Goal: Transaction & Acquisition: Purchase product/service

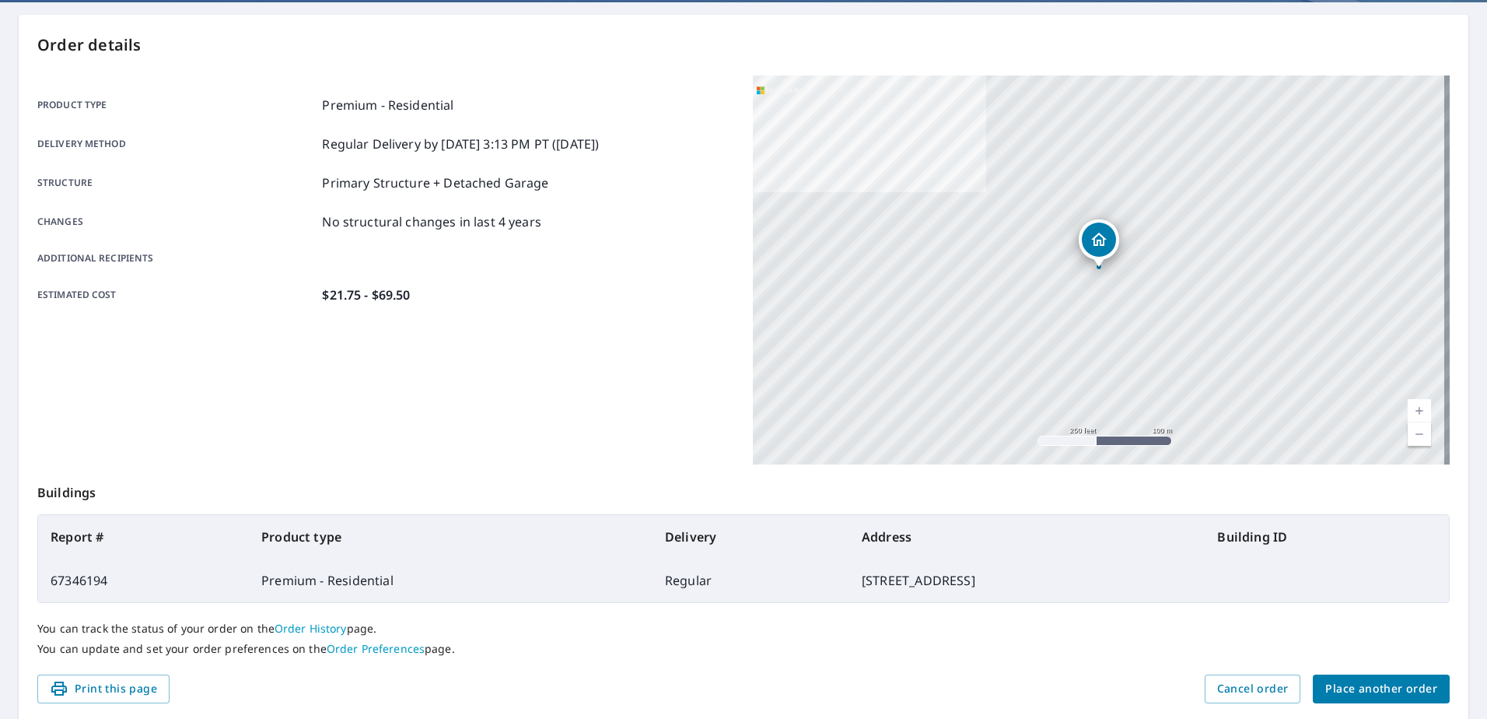
scroll to position [156, 0]
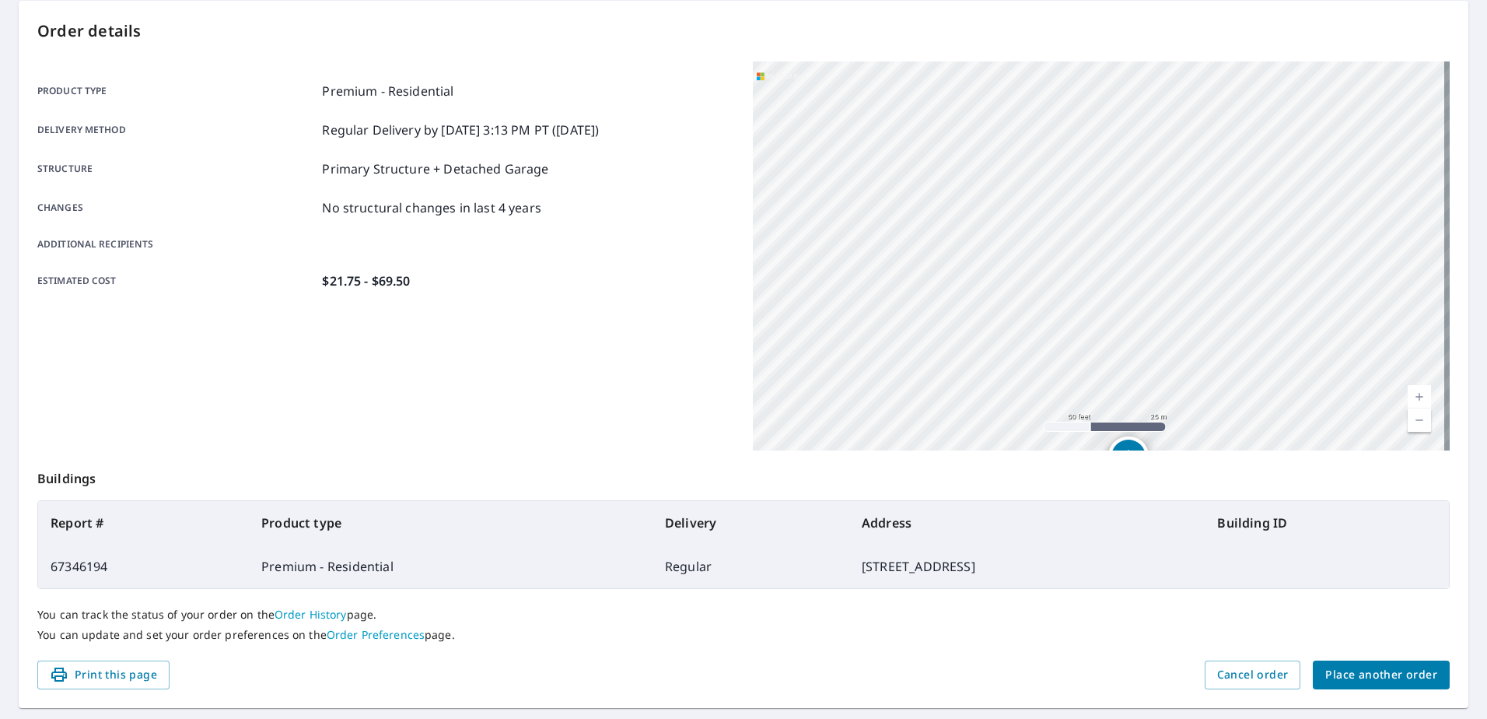
click at [1380, 667] on span "Place another order" at bounding box center [1381, 674] width 112 height 19
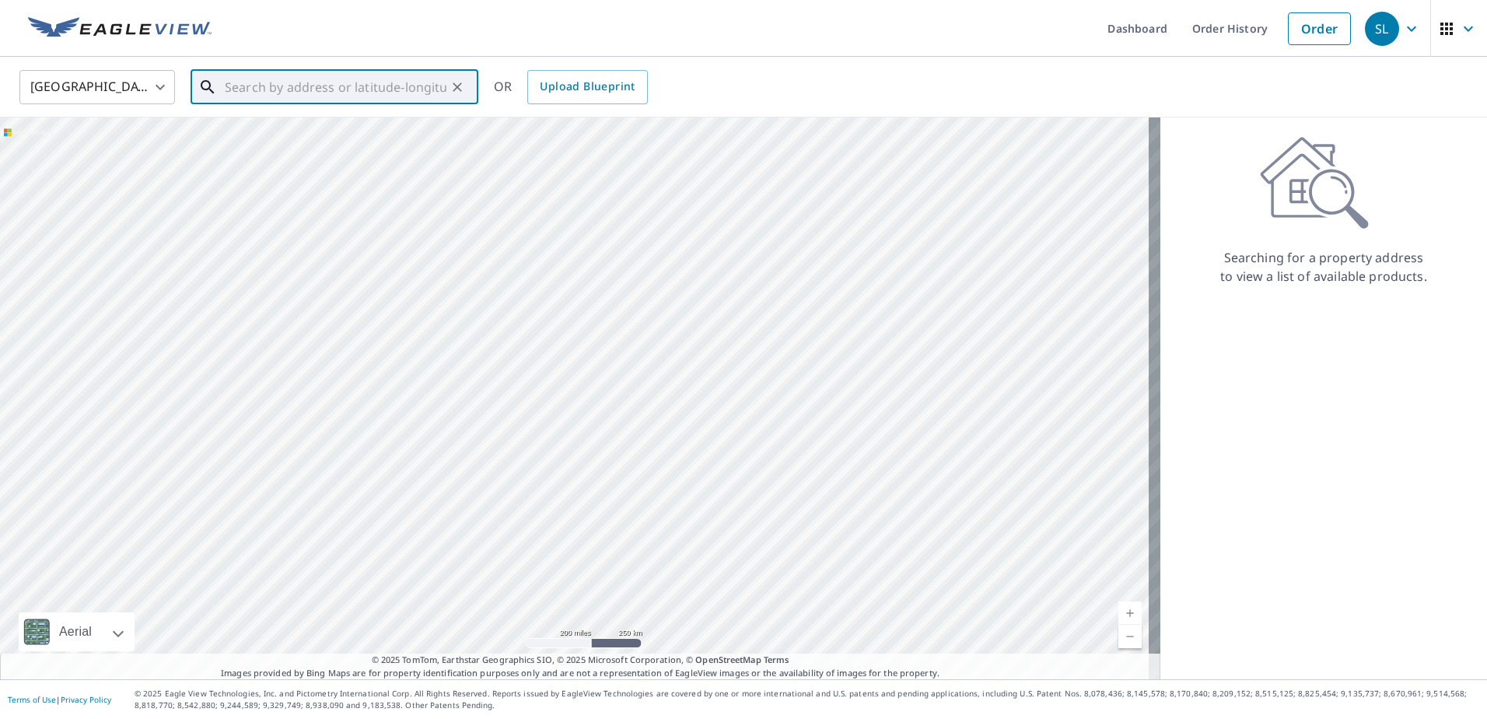
click at [282, 86] on input "text" at bounding box center [336, 87] width 222 height 44
click at [296, 129] on span "[STREET_ADDRESS]" at bounding box center [344, 132] width 244 height 19
type input "[STREET_ADDRESS]"
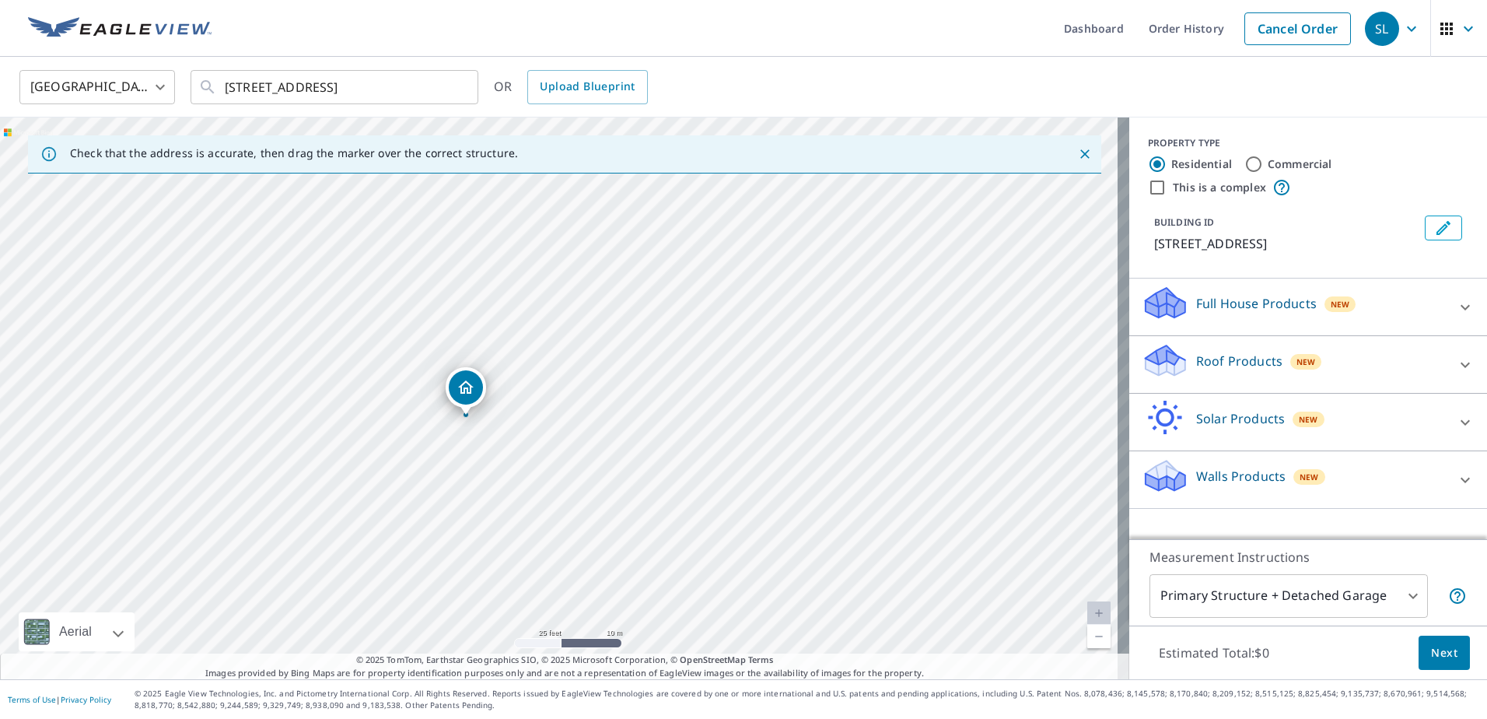
drag, startPoint x: 491, startPoint y: 450, endPoint x: 513, endPoint y: 445, distance: 22.3
click at [513, 445] on div "[STREET_ADDRESS]" at bounding box center [564, 398] width 1129 height 562
click at [487, 394] on div "Dropped pin, building 1, Residential property, 9631 Meadowglen Ln Houston, TX 7…" at bounding box center [488, 383] width 34 height 34
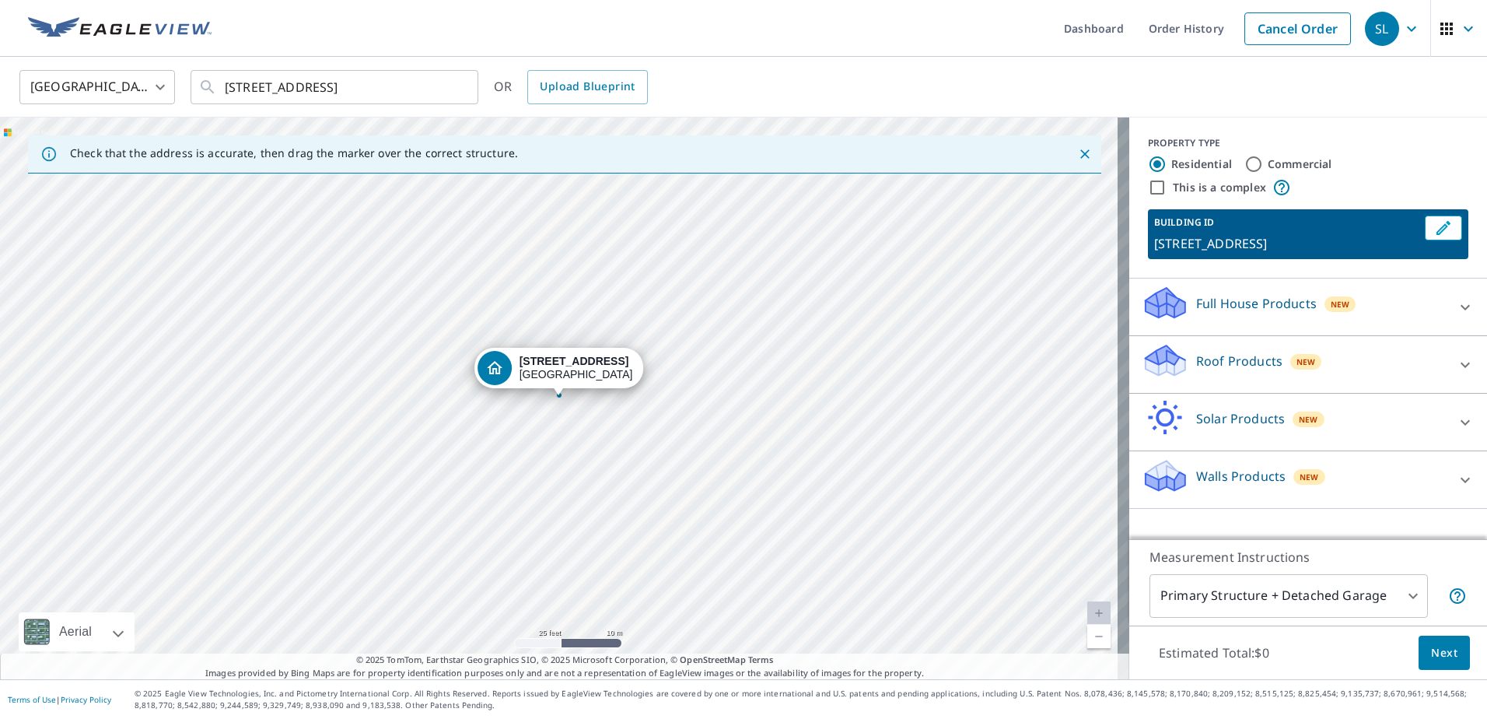
click at [1456, 362] on icon at bounding box center [1465, 364] width 19 height 19
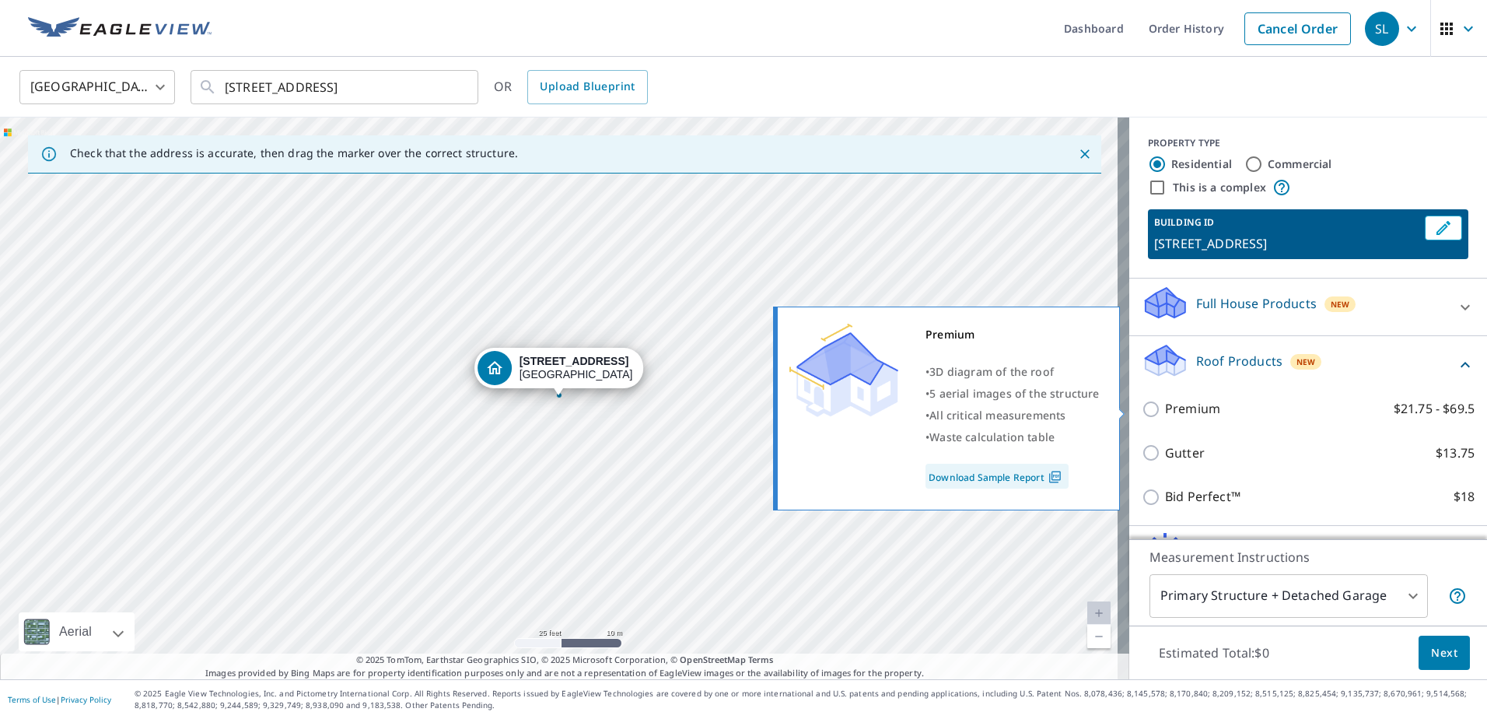
click at [1198, 412] on p "Premium" at bounding box center [1192, 408] width 55 height 19
click at [1165, 412] on input "Premium $21.75 - $69.5" at bounding box center [1153, 409] width 23 height 19
checkbox input "true"
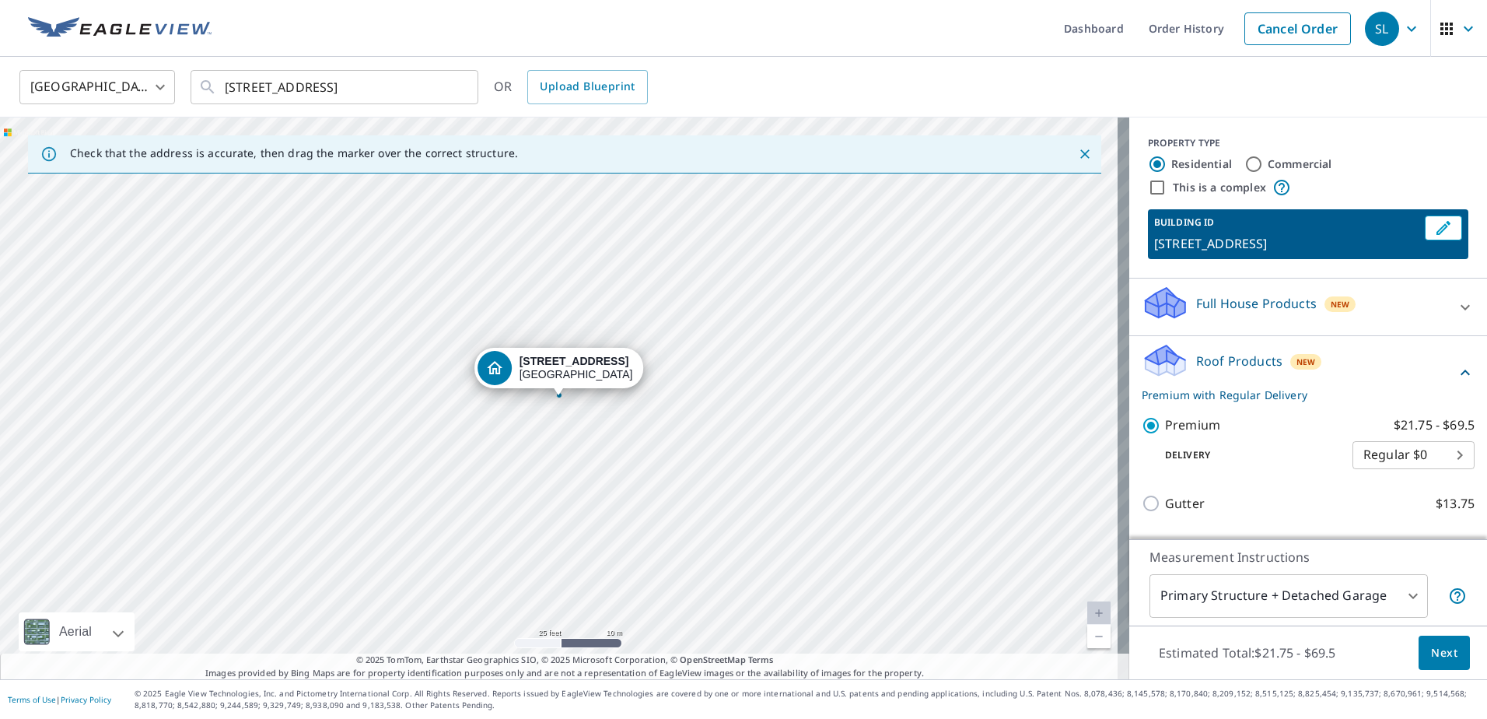
click at [1444, 653] on span "Next" at bounding box center [1444, 652] width 26 height 19
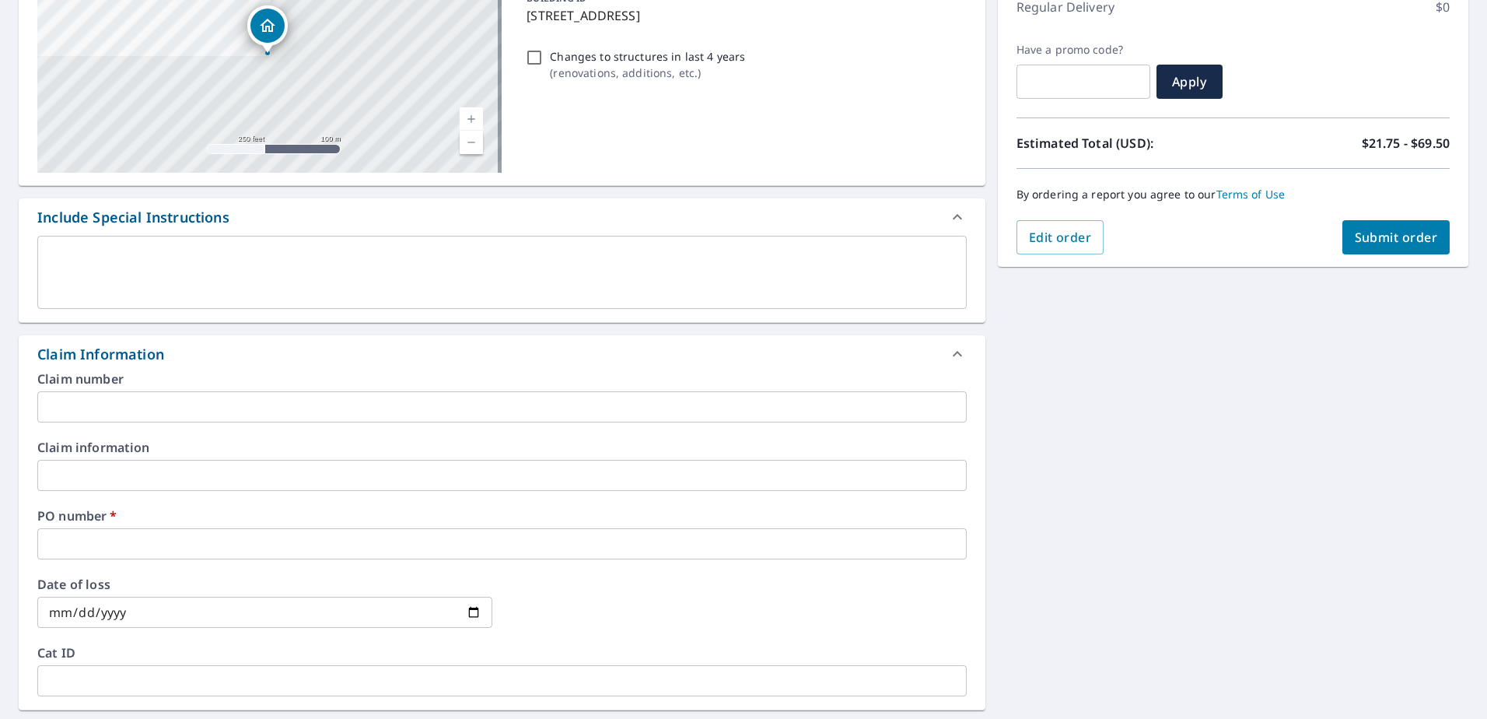
scroll to position [233, 0]
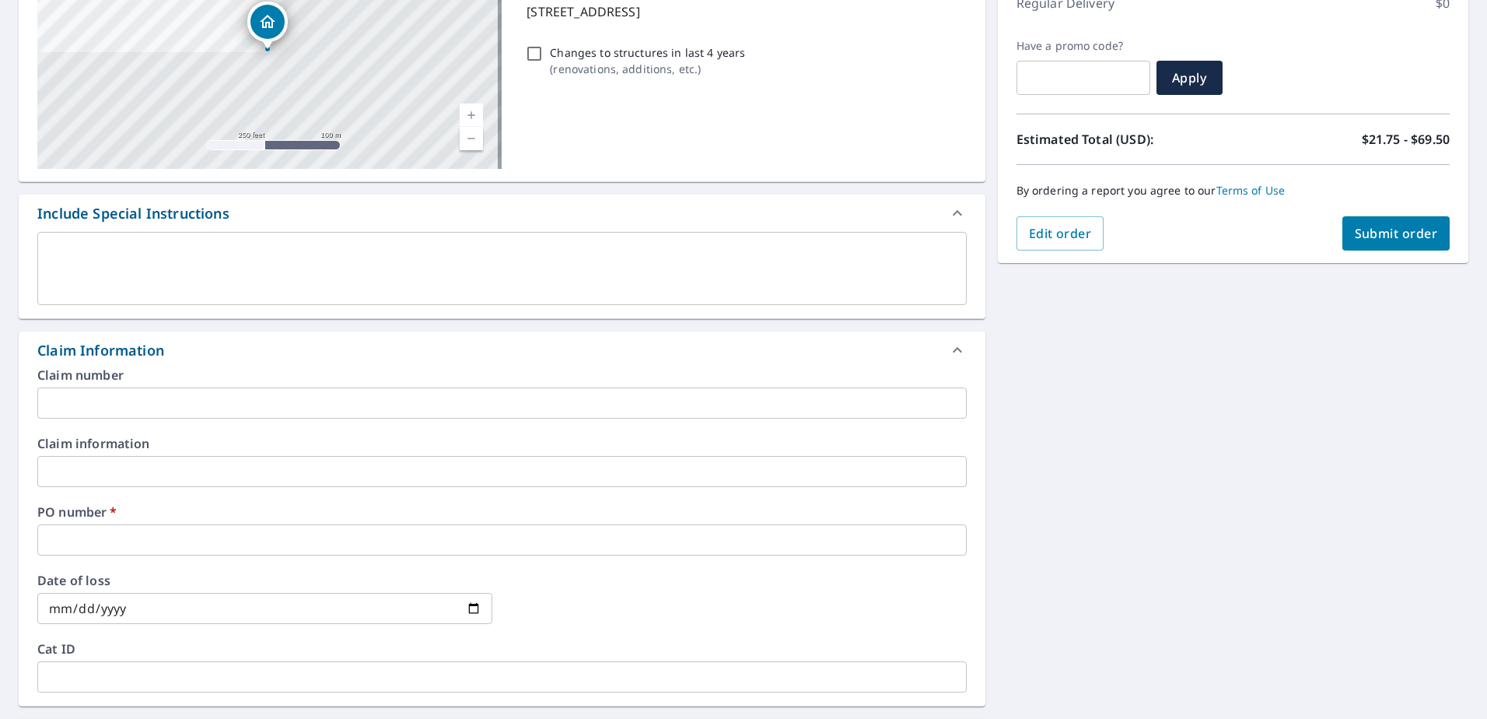
click at [364, 544] on input "text" at bounding box center [501, 539] width 929 height 31
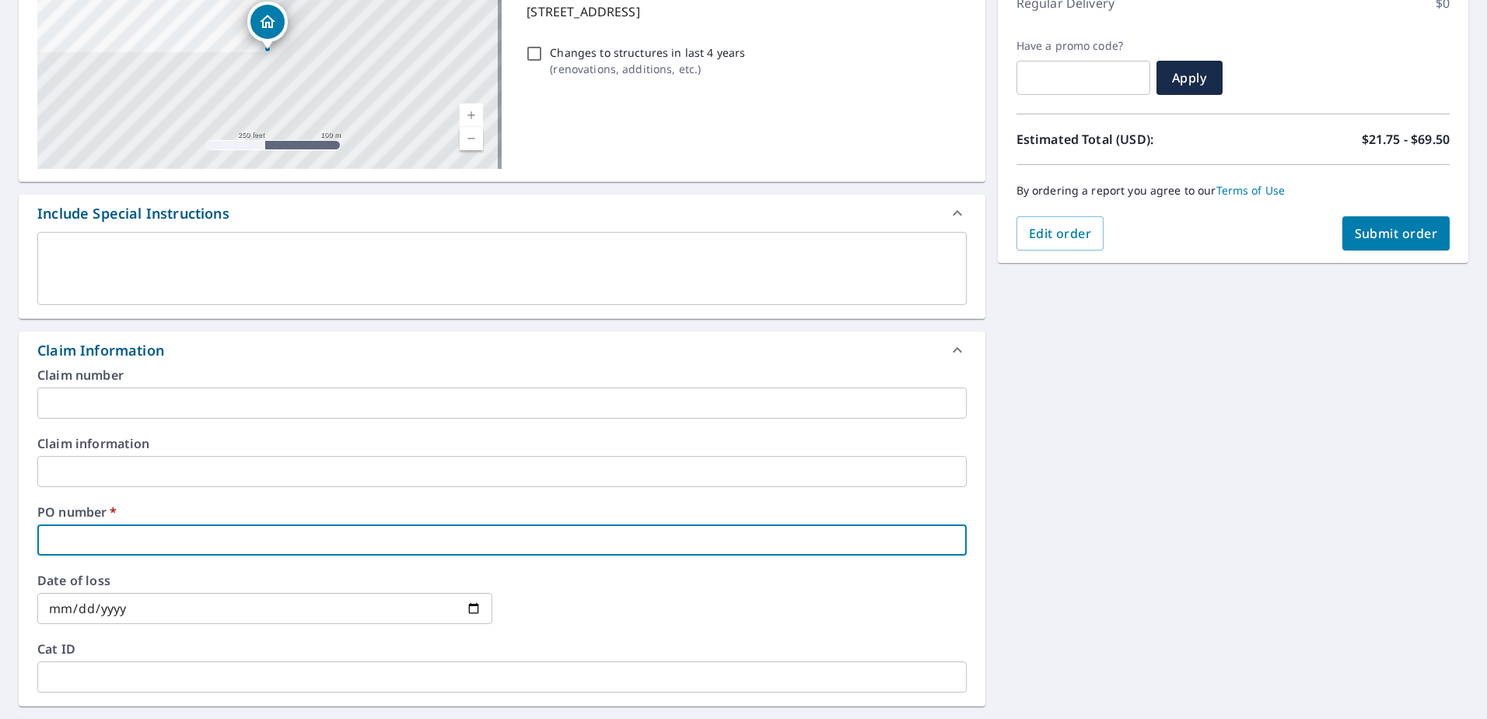
type input "p"
checkbox input "true"
type input "p0"
checkbox input "true"
type input "p00"
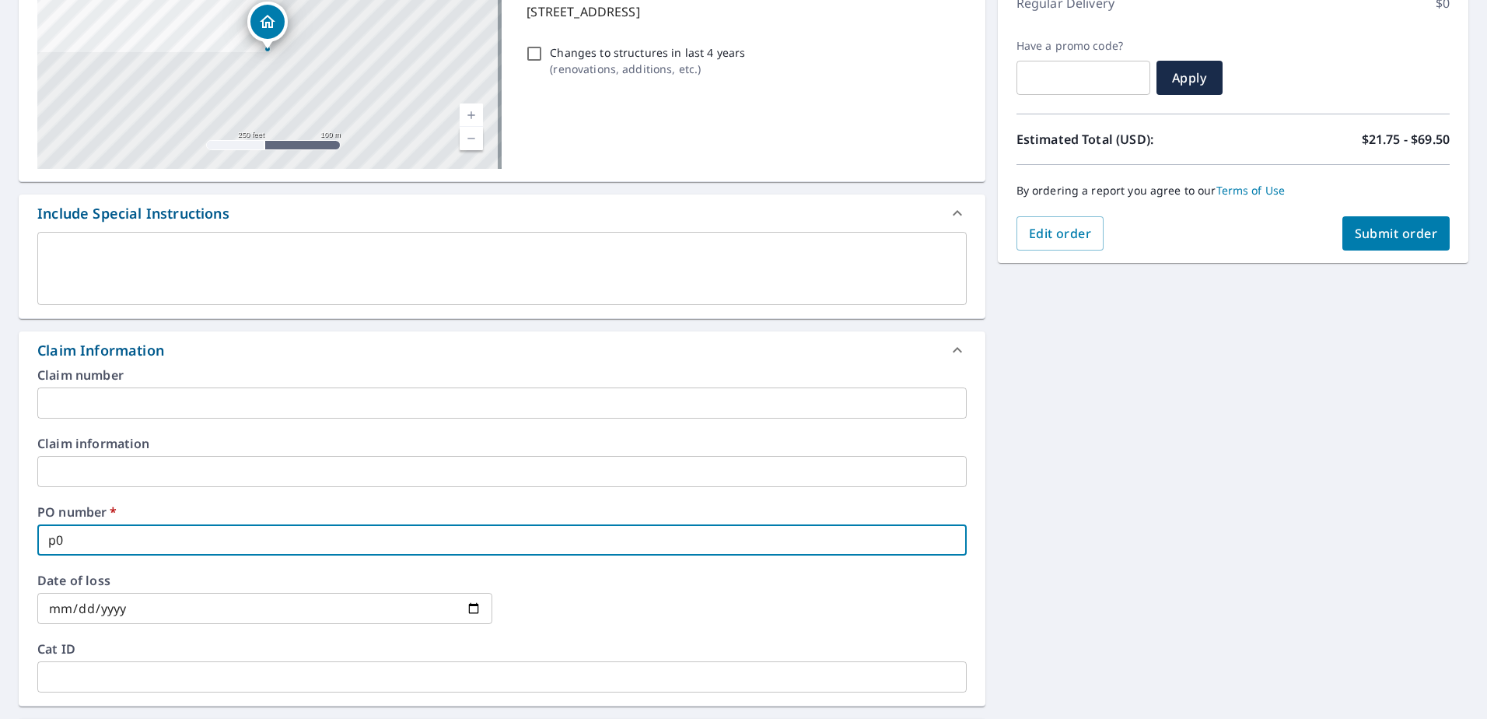
checkbox input "true"
type input "p000"
checkbox input "true"
type input "p0002"
checkbox input "true"
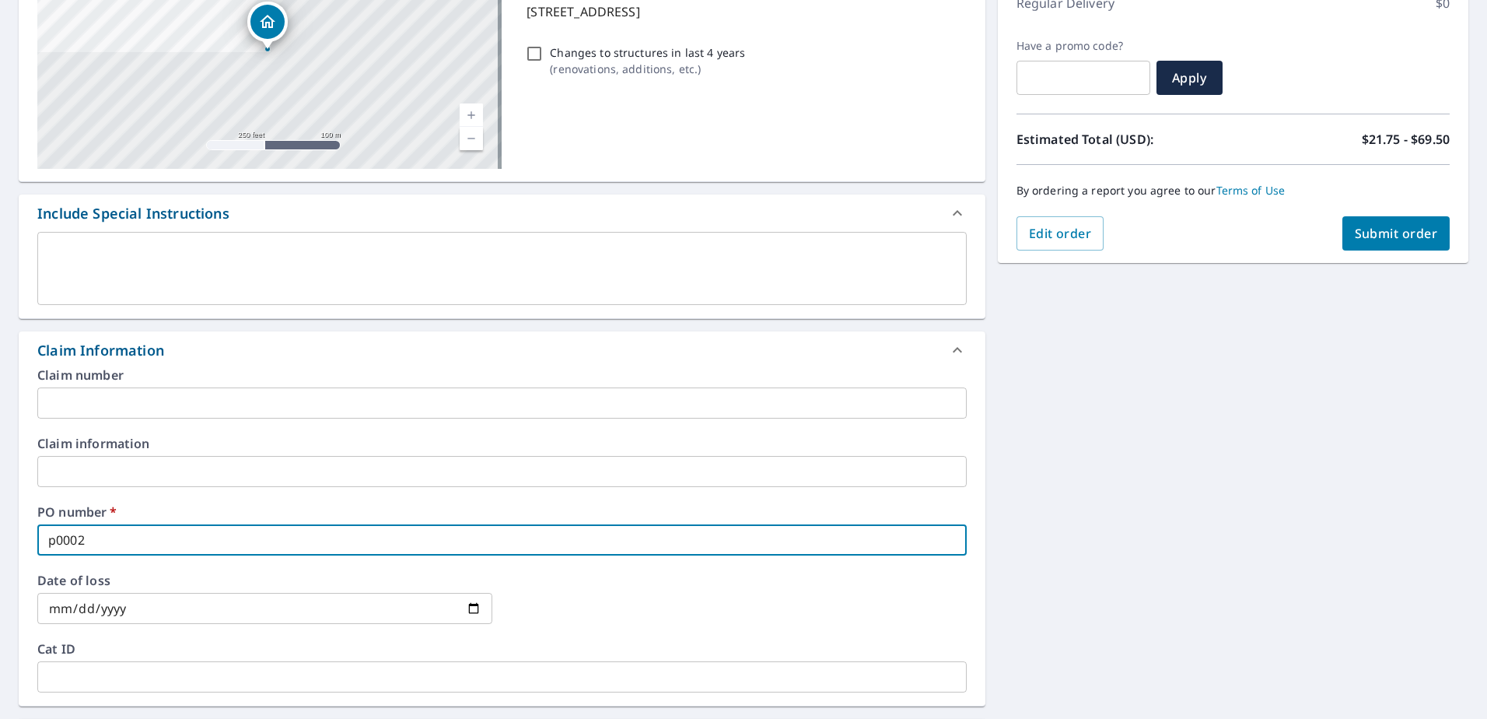
type input "p00028"
checkbox input "true"
type input "p000286"
checkbox input "true"
type input "p0002861"
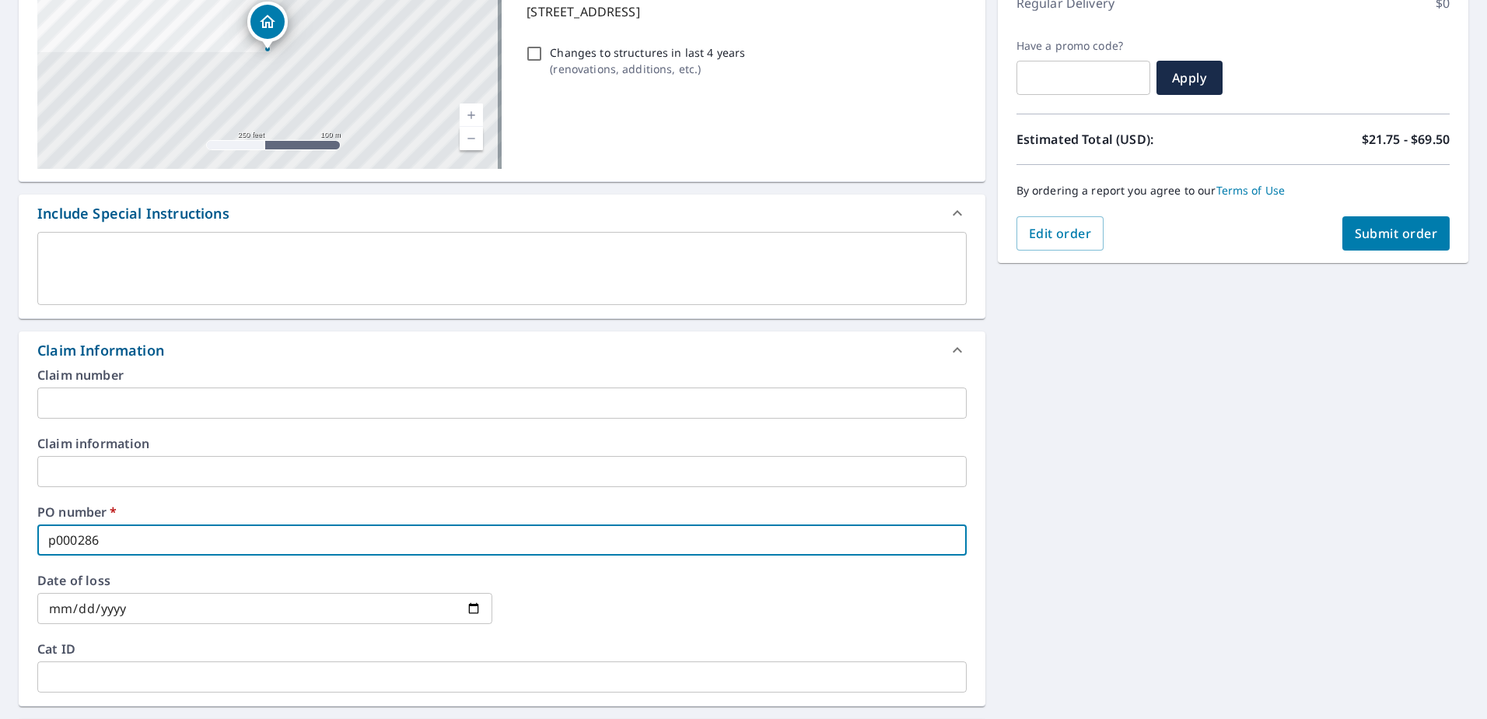
checkbox input "true"
type input "p00028618"
checkbox input "true"
type input "p000286186"
checkbox input "true"
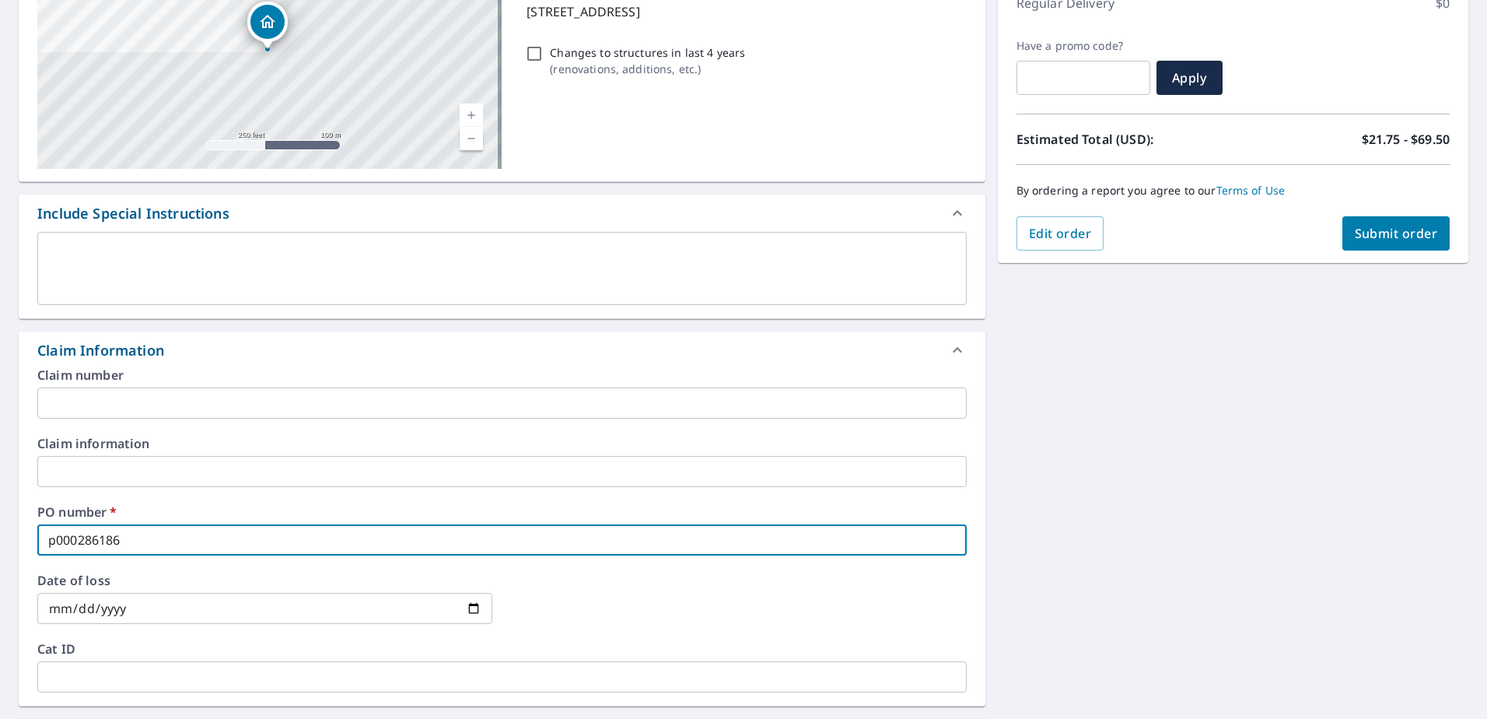
type input "p00028618"
checkbox input "true"
type input "p000286185"
checkbox input "true"
type input "p000286185"
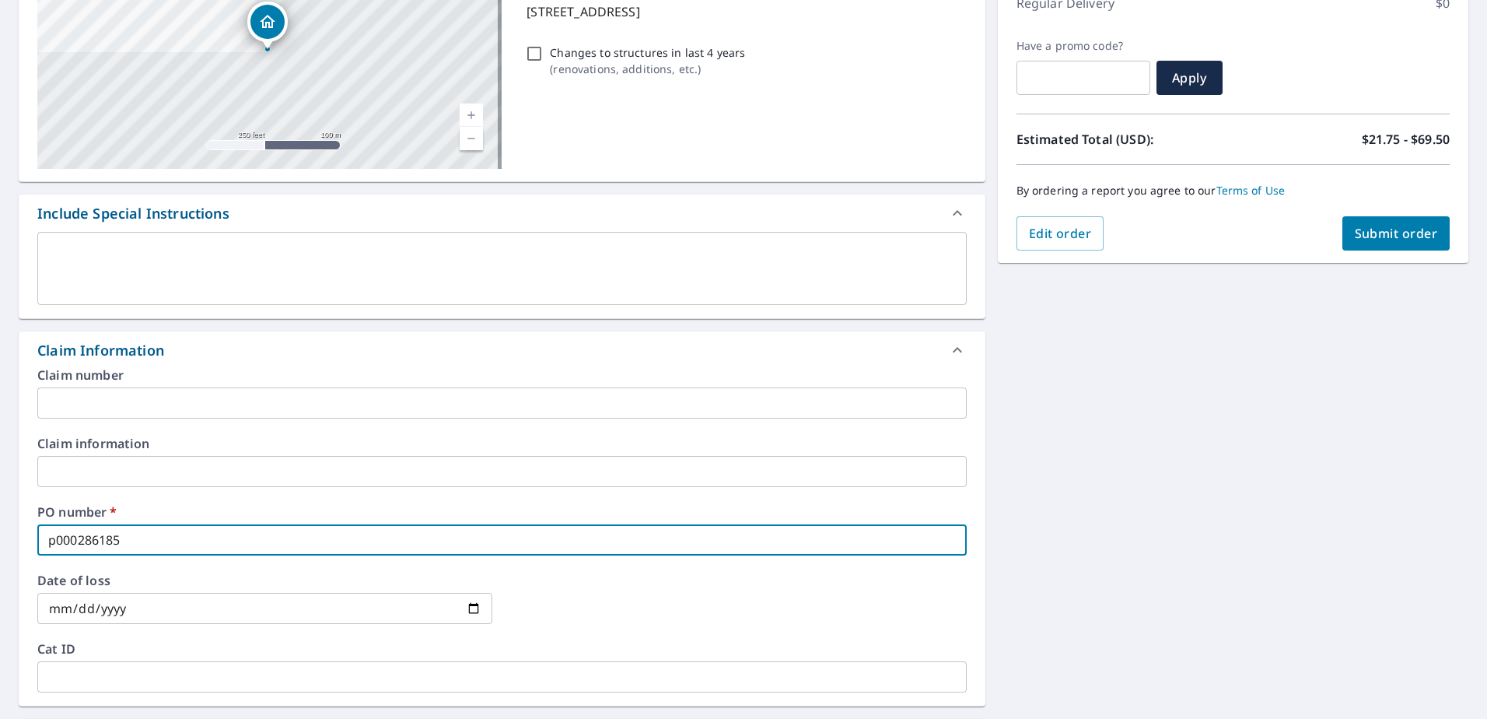
click at [118, 461] on input "text" at bounding box center [501, 471] width 929 height 31
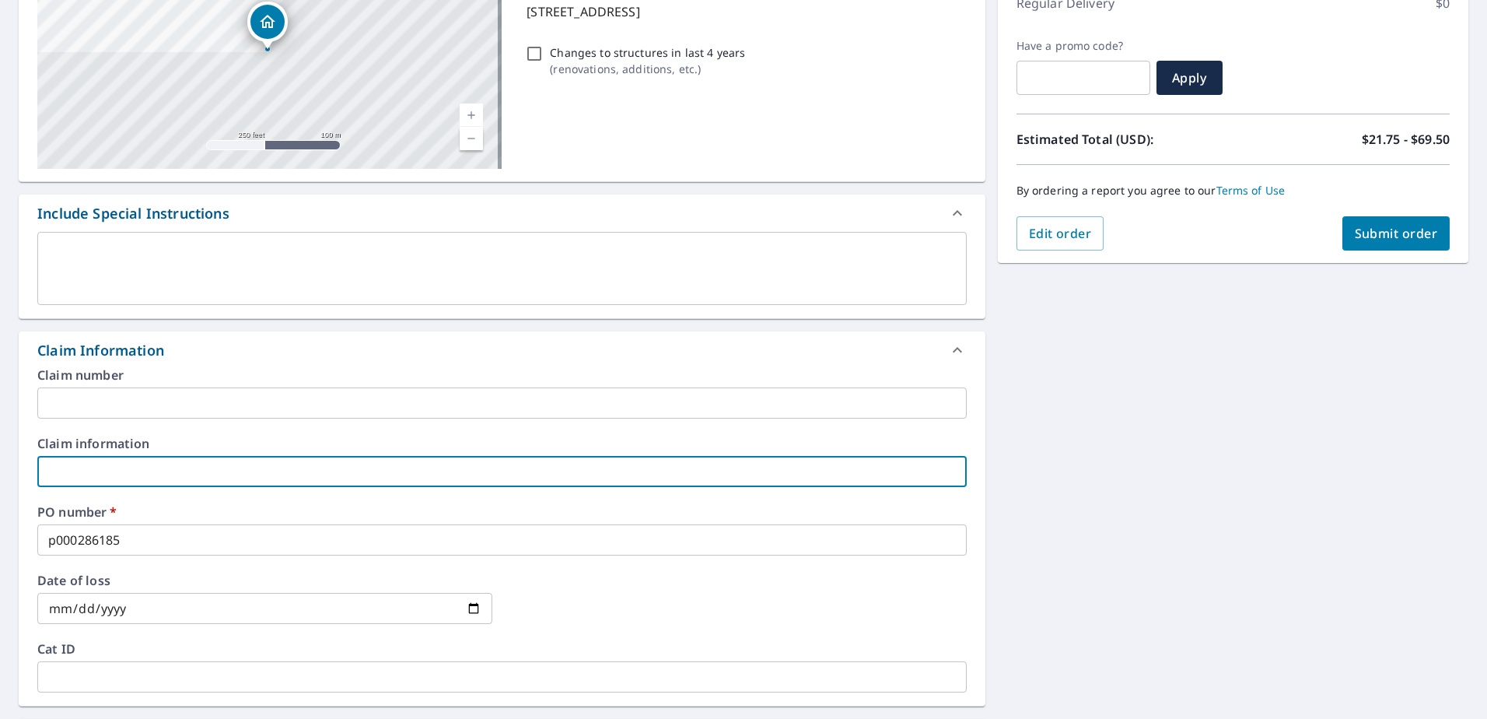
type input "The Roof Man"
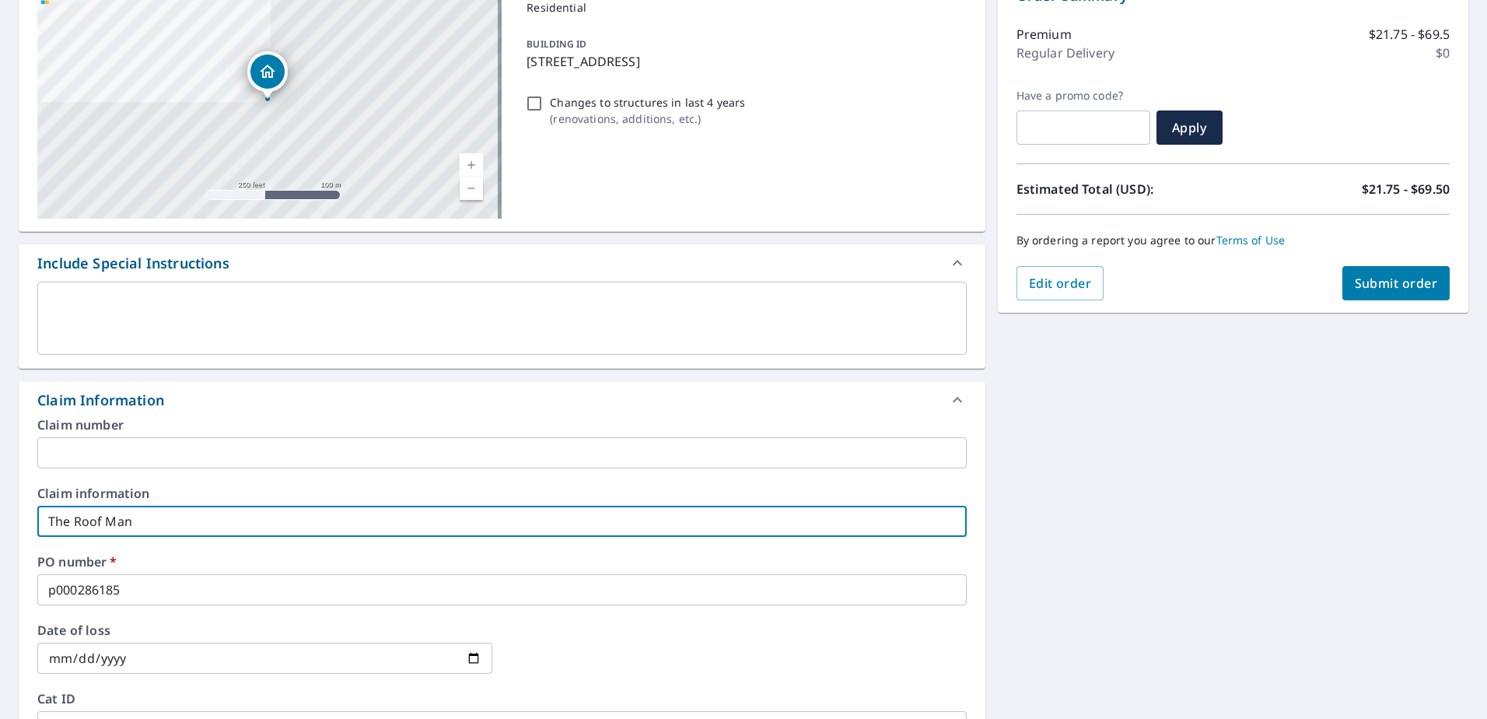
scroll to position [156, 0]
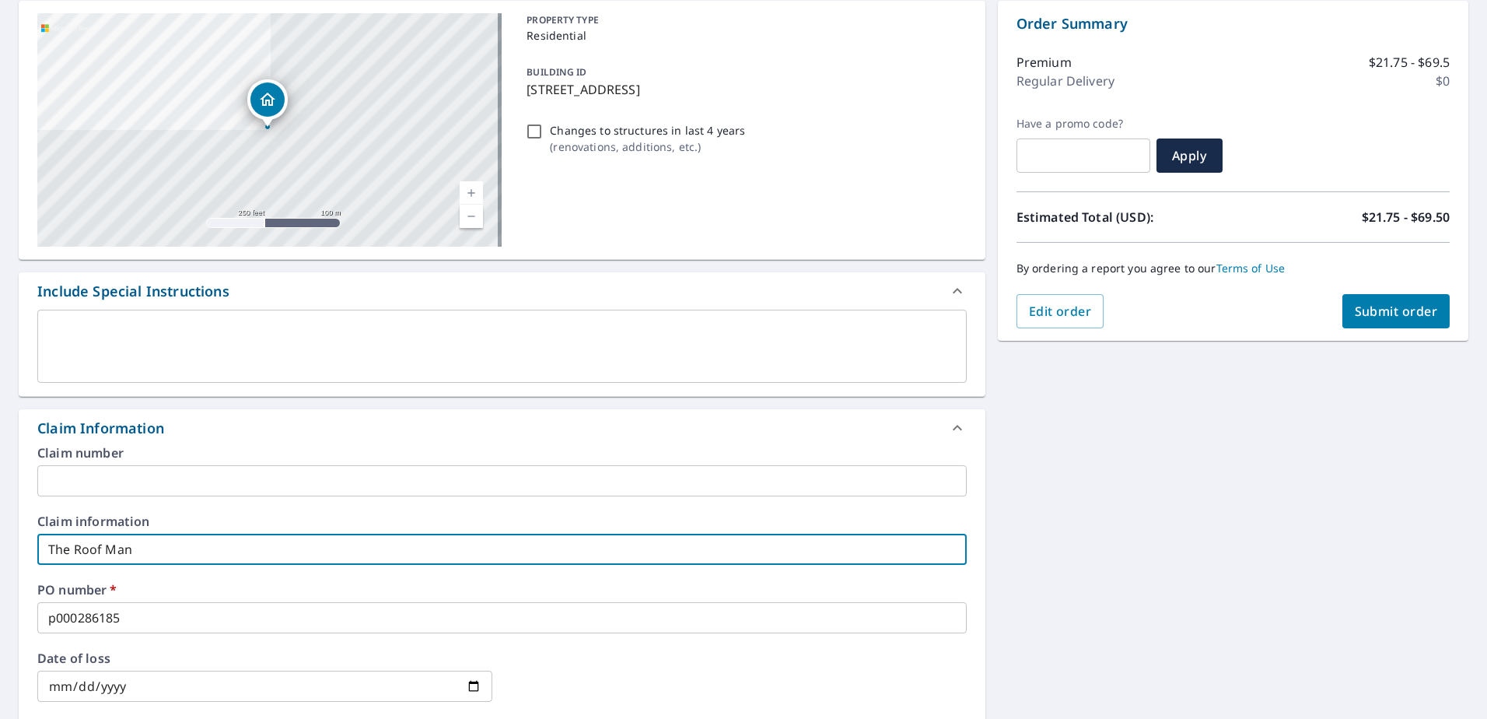
click at [1360, 303] on span "Submit order" at bounding box center [1396, 311] width 83 height 17
checkbox input "true"
